Goal: Navigation & Orientation: Find specific page/section

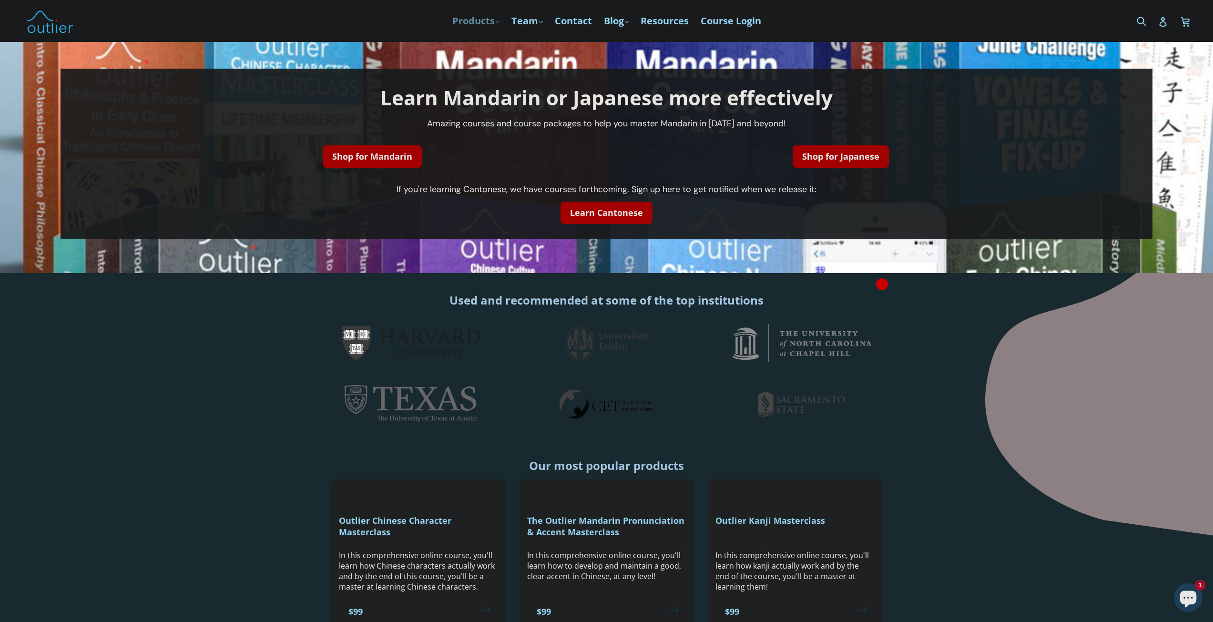
click at [478, 21] on link "Products .cls-1{fill:#231f20} expand" at bounding box center [476, 20] width 57 height 17
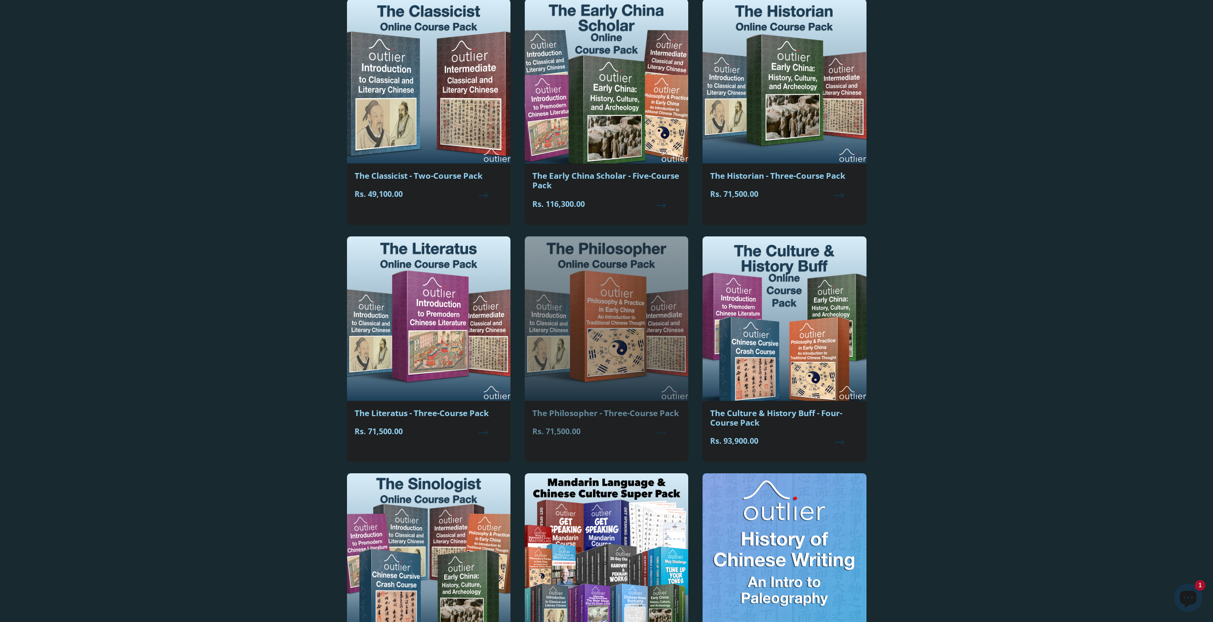
scroll to position [963, 0]
